Goal: Information Seeking & Learning: Stay updated

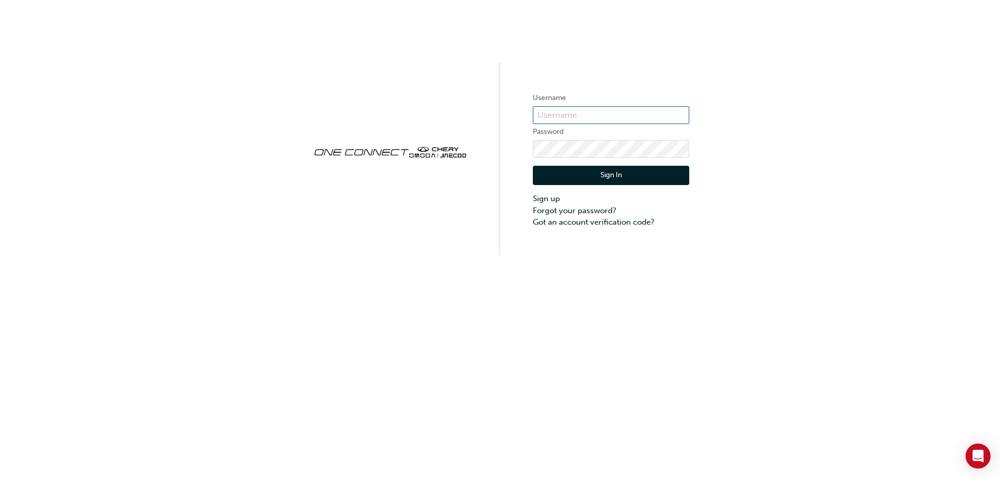
type input "CHAU1343"
click at [562, 178] on button "Sign In" at bounding box center [611, 176] width 156 height 20
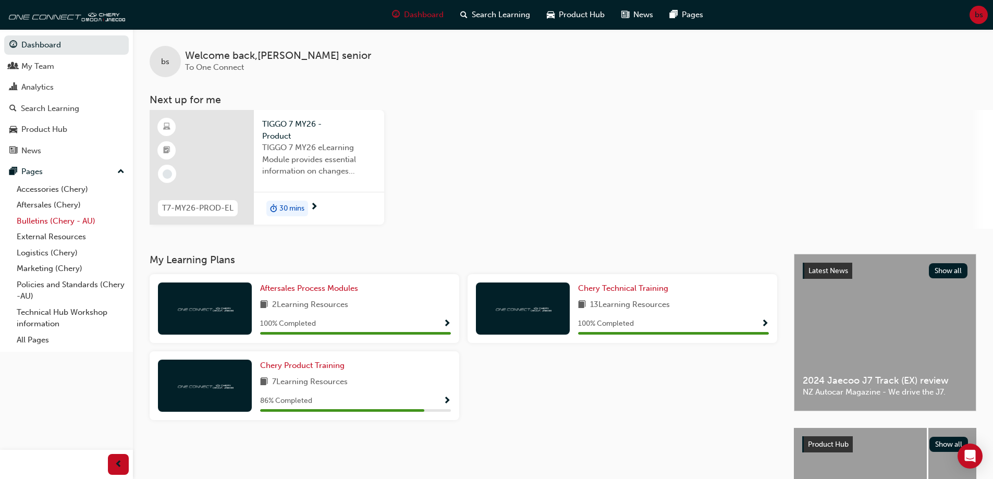
click at [68, 225] on link "Bulletins (Chery - AU)" at bounding box center [71, 221] width 116 height 16
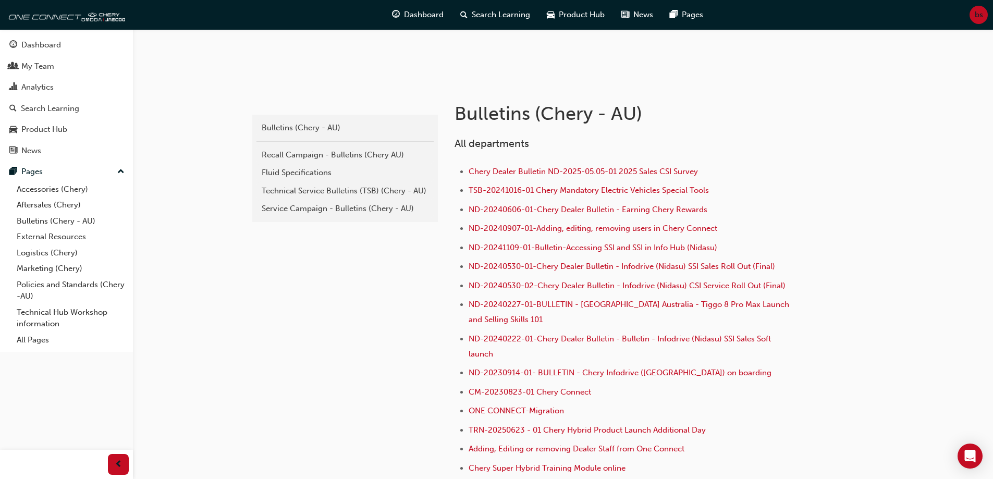
scroll to position [209, 0]
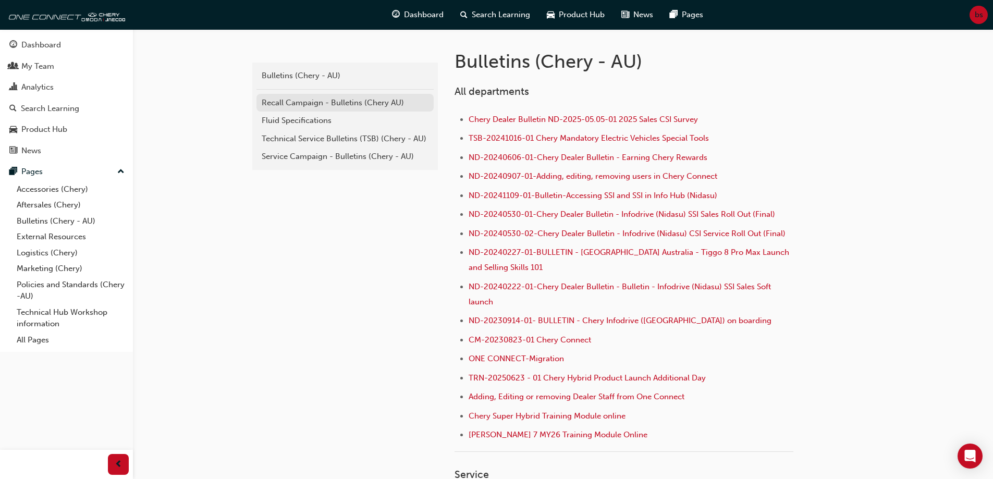
click at [356, 105] on div "Recall Campaign - Bulletins (Chery AU)" at bounding box center [345, 103] width 167 height 12
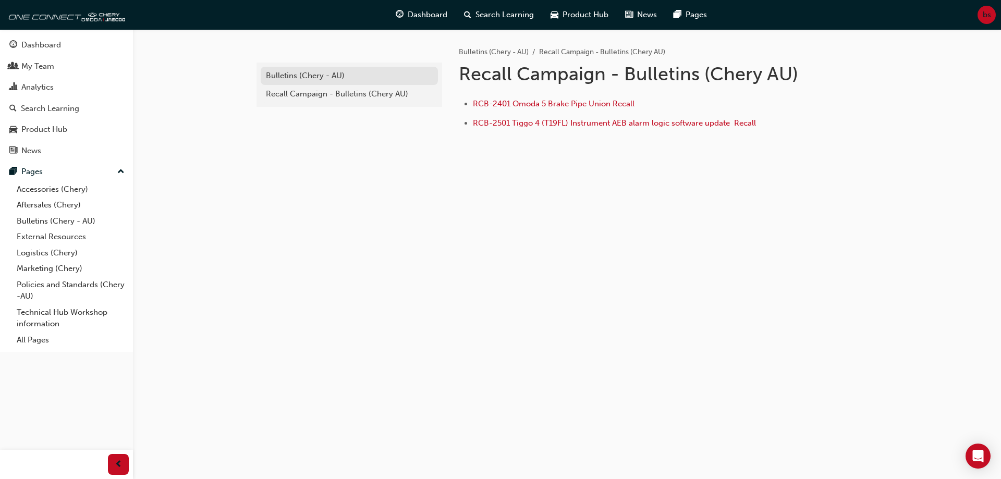
click at [331, 73] on div "Bulletins (Chery - AU)" at bounding box center [349, 76] width 167 height 12
